Goal: Task Accomplishment & Management: Use online tool/utility

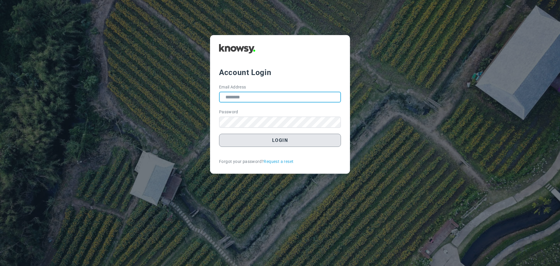
type input "**********"
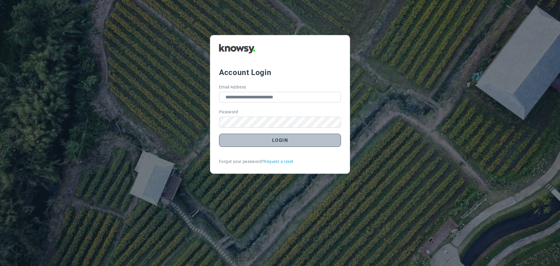
click at [280, 141] on button "Login" at bounding box center [280, 140] width 122 height 13
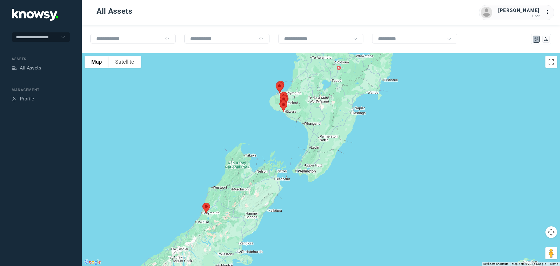
drag, startPoint x: 321, startPoint y: 153, endPoint x: 244, endPoint y: 146, distance: 77.7
click at [244, 146] on div at bounding box center [321, 159] width 478 height 213
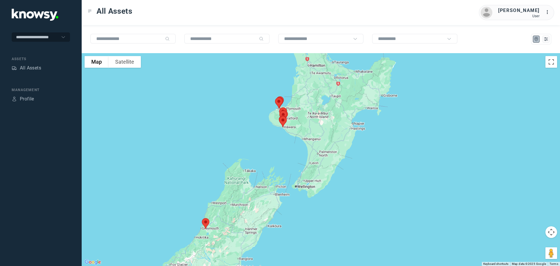
drag, startPoint x: 271, startPoint y: 122, endPoint x: 270, endPoint y: 135, distance: 12.6
click at [270, 135] on div at bounding box center [321, 159] width 478 height 213
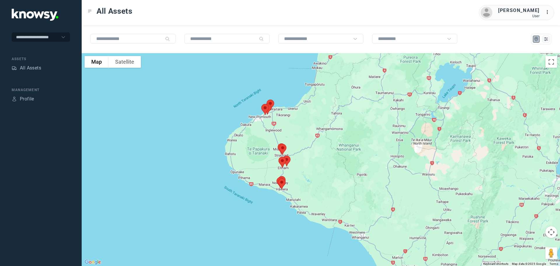
drag, startPoint x: 273, startPoint y: 102, endPoint x: 273, endPoint y: 124, distance: 21.9
click at [273, 124] on div at bounding box center [321, 159] width 478 height 213
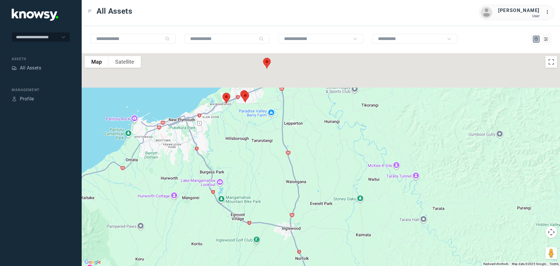
drag, startPoint x: 267, startPoint y: 95, endPoint x: 281, endPoint y: 152, distance: 58.2
click at [281, 152] on div at bounding box center [321, 159] width 478 height 213
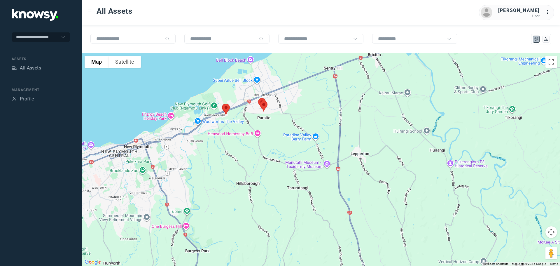
drag, startPoint x: 260, startPoint y: 131, endPoint x: 297, endPoint y: 105, distance: 45.1
click at [297, 105] on div at bounding box center [321, 159] width 478 height 213
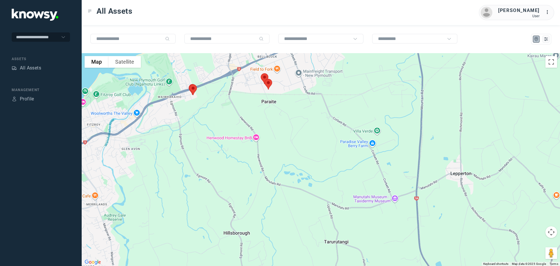
click at [194, 88] on img at bounding box center [193, 89] width 12 height 15
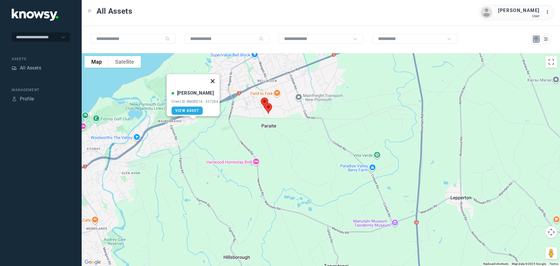
click at [218, 76] on button "Close" at bounding box center [213, 81] width 14 height 14
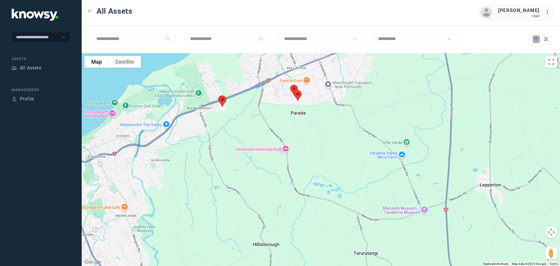
drag, startPoint x: 191, startPoint y: 137, endPoint x: 230, endPoint y: 120, distance: 42.5
click at [230, 120] on div at bounding box center [321, 159] width 478 height 213
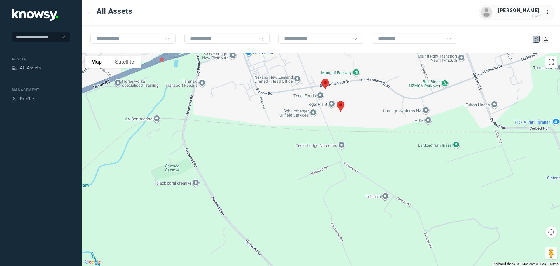
drag, startPoint x: 289, startPoint y: 100, endPoint x: 301, endPoint y: 130, distance: 32.7
click at [301, 130] on div at bounding box center [321, 159] width 478 height 213
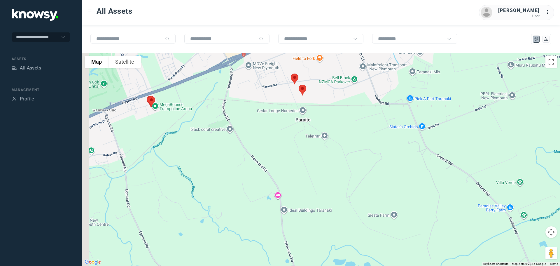
drag, startPoint x: 153, startPoint y: 85, endPoint x: 242, endPoint y: 88, distance: 88.8
click at [242, 87] on div at bounding box center [321, 159] width 478 height 213
